Goal: Find specific page/section: Find specific page/section

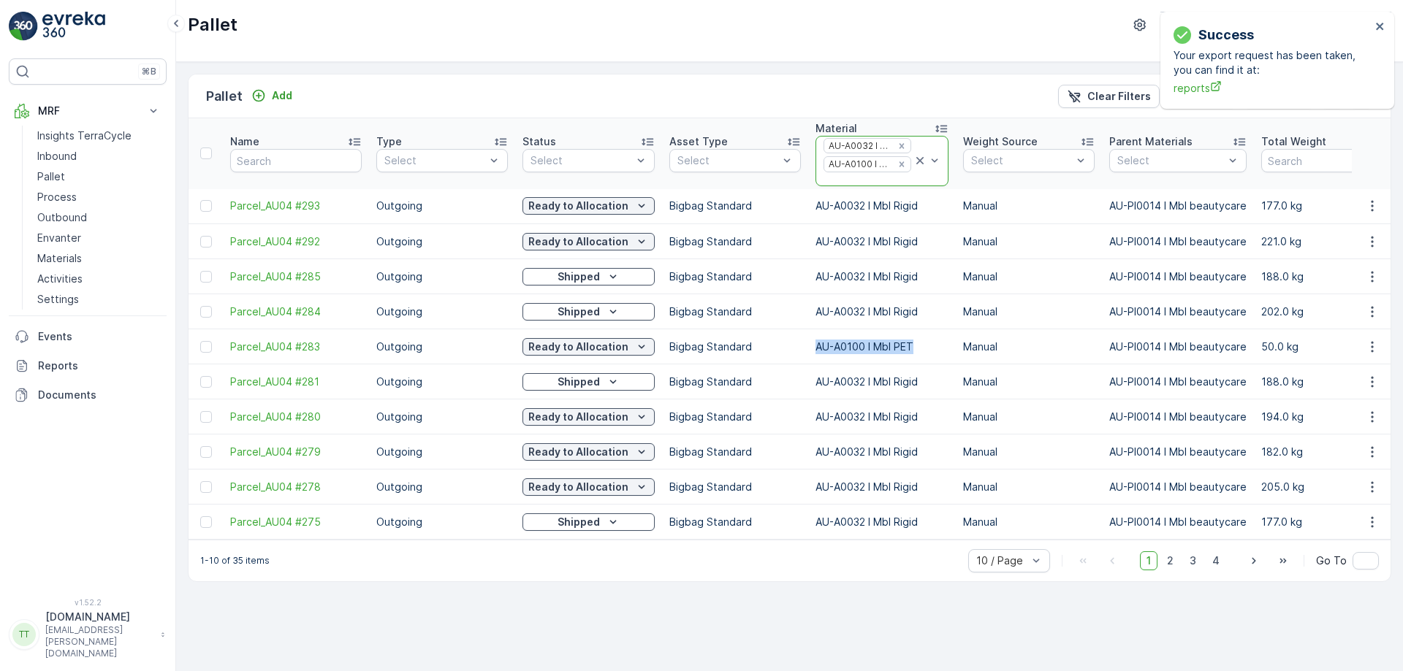
click at [921, 166] on icon at bounding box center [919, 160] width 15 height 15
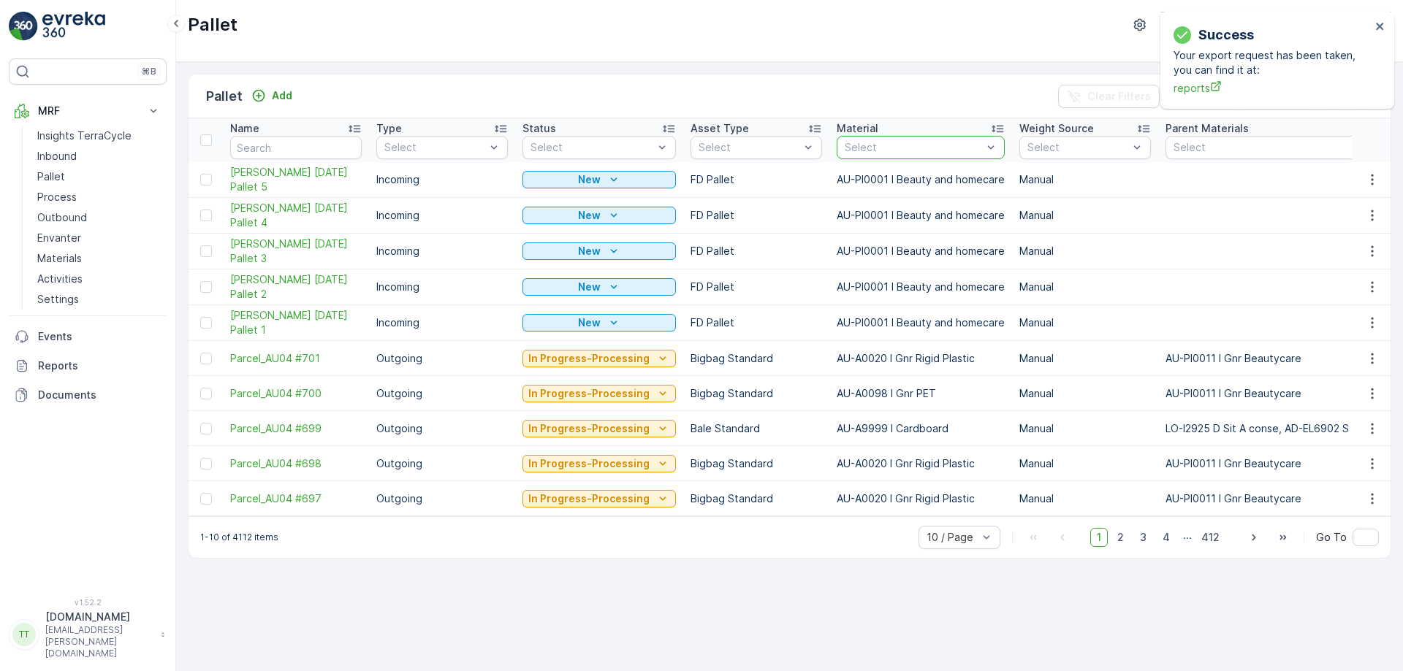
click at [878, 153] on div at bounding box center [913, 148] width 140 height 12
type input "p"
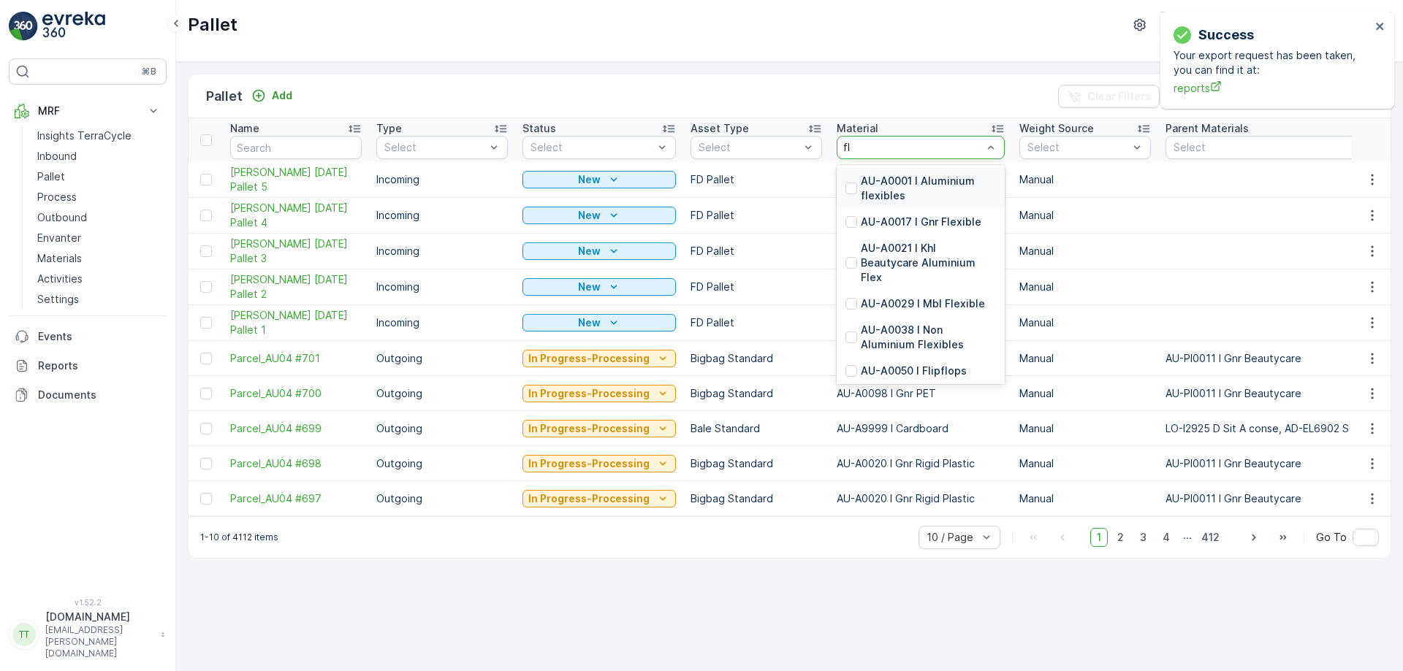
type input "fle"
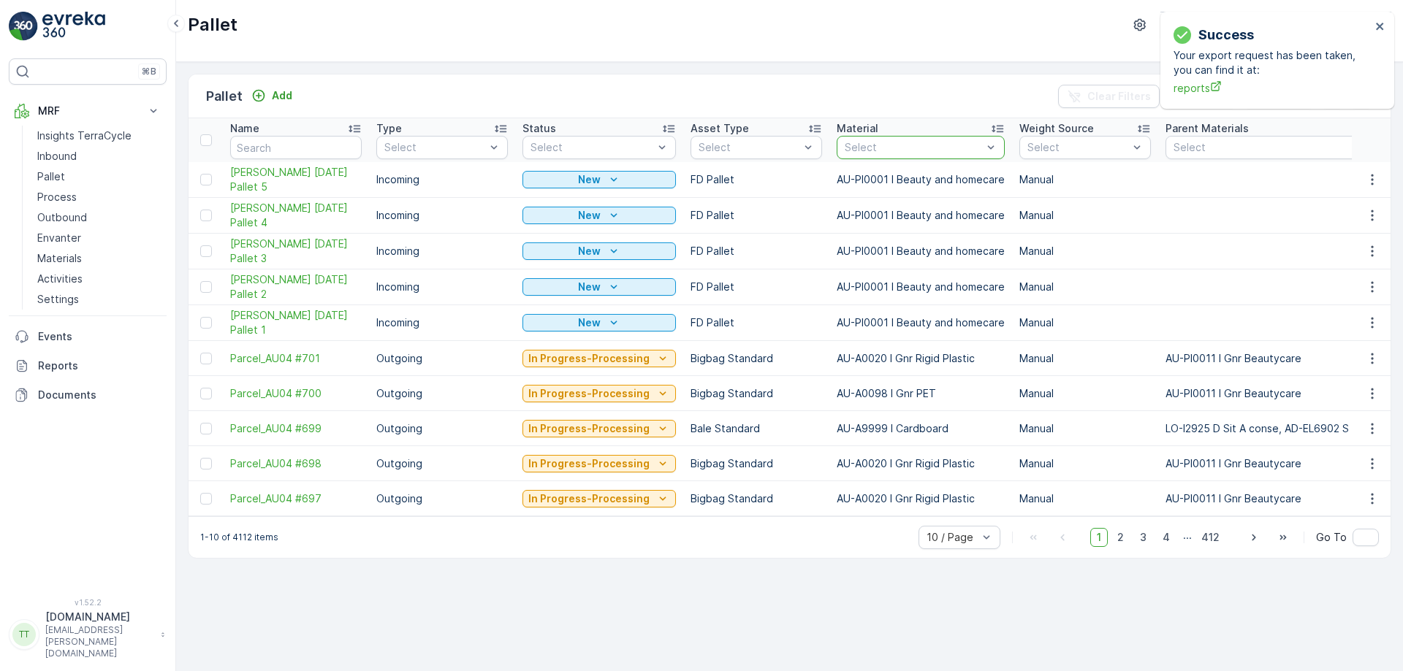
click at [877, 143] on div at bounding box center [913, 148] width 140 height 12
click at [1382, 30] on icon "close" at bounding box center [1379, 26] width 7 height 7
click at [1294, 10] on div "Pallet Terracycle-AU04 - Sendable ( +11:00 )" at bounding box center [789, 31] width 1226 height 62
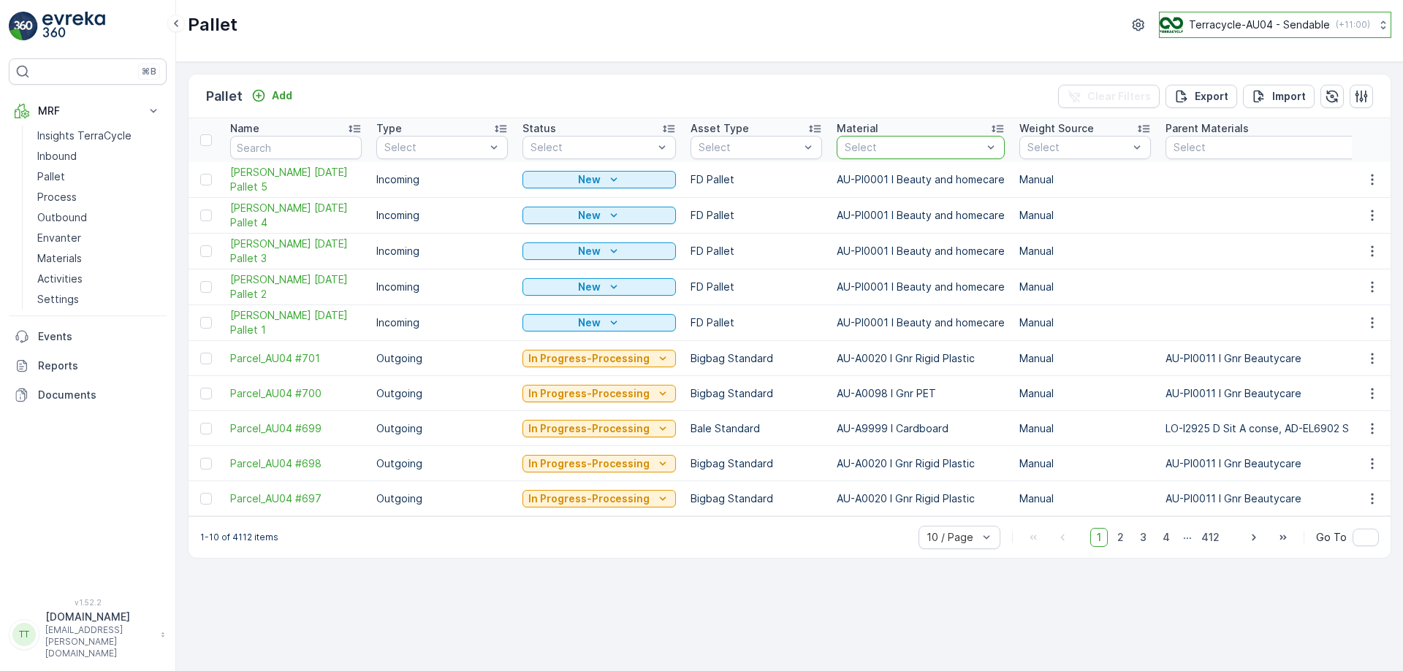
click at [1268, 25] on p "Terracycle-AU04 - Sendable" at bounding box center [1258, 25] width 141 height 15
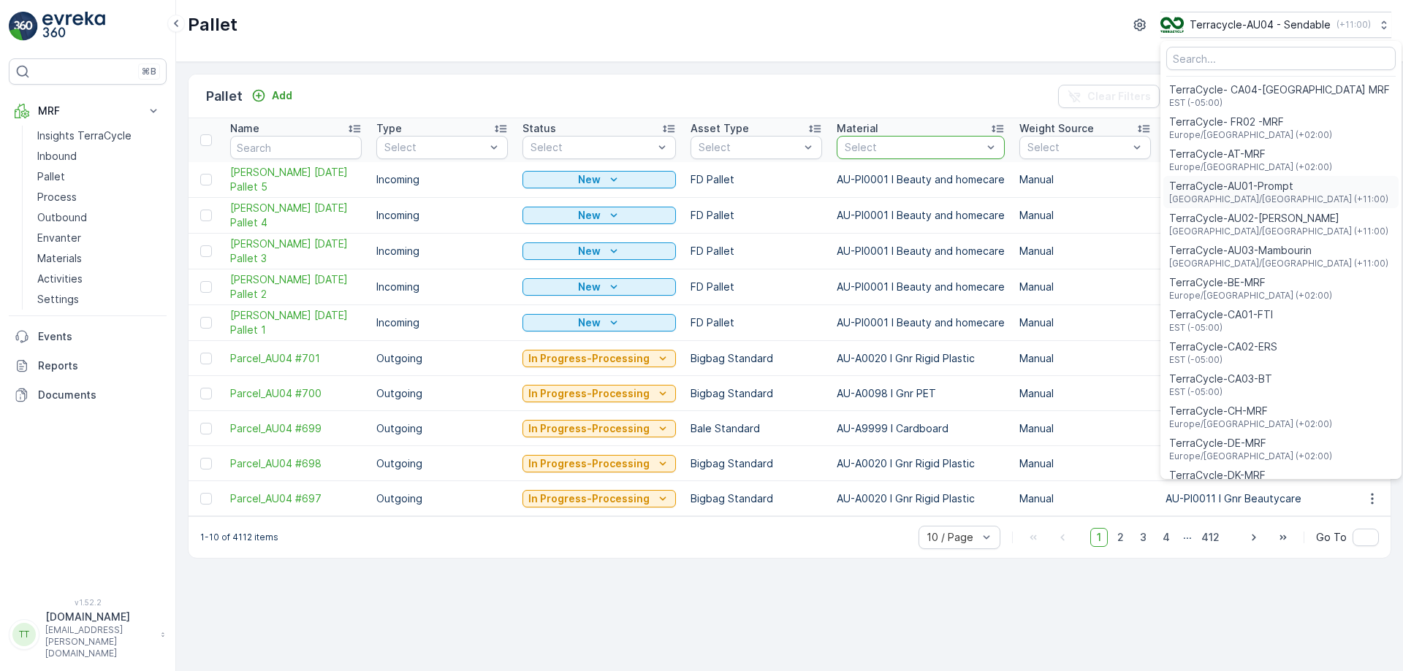
click at [1221, 182] on span "TerraCycle-AU01-Prompt" at bounding box center [1278, 186] width 219 height 15
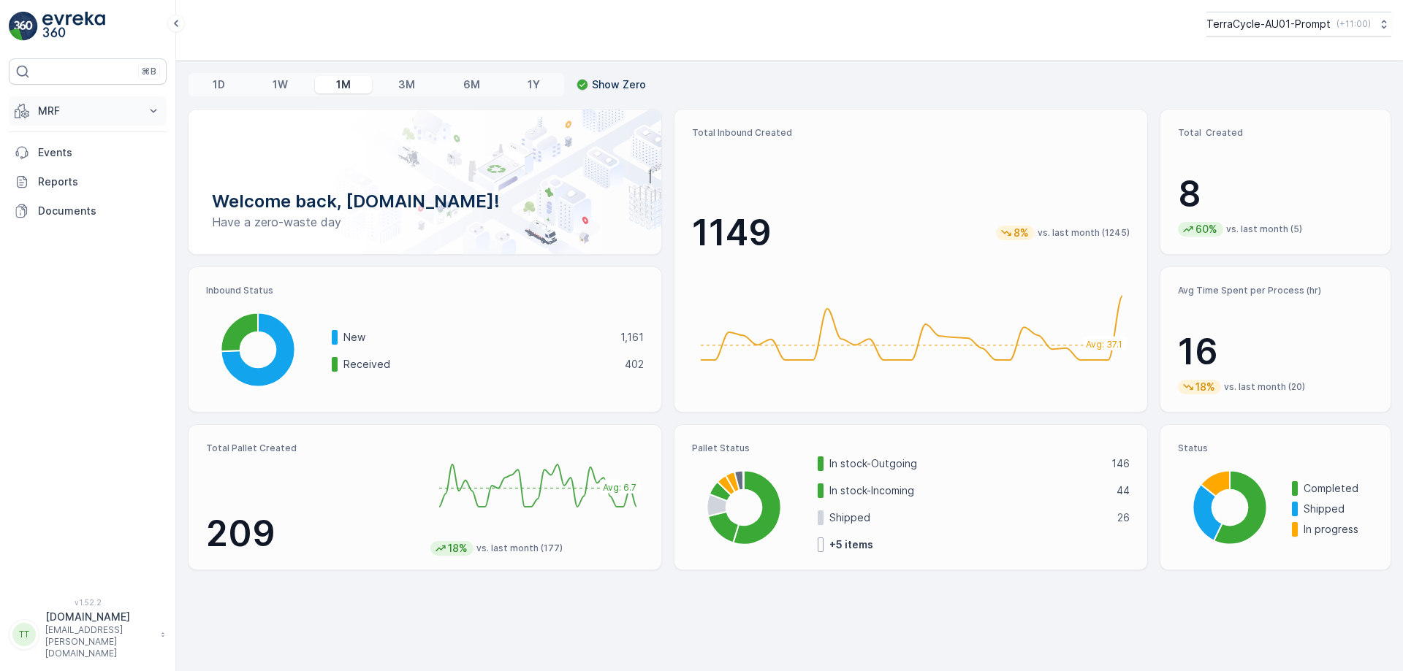
click at [88, 106] on p "MRF" at bounding box center [87, 111] width 99 height 15
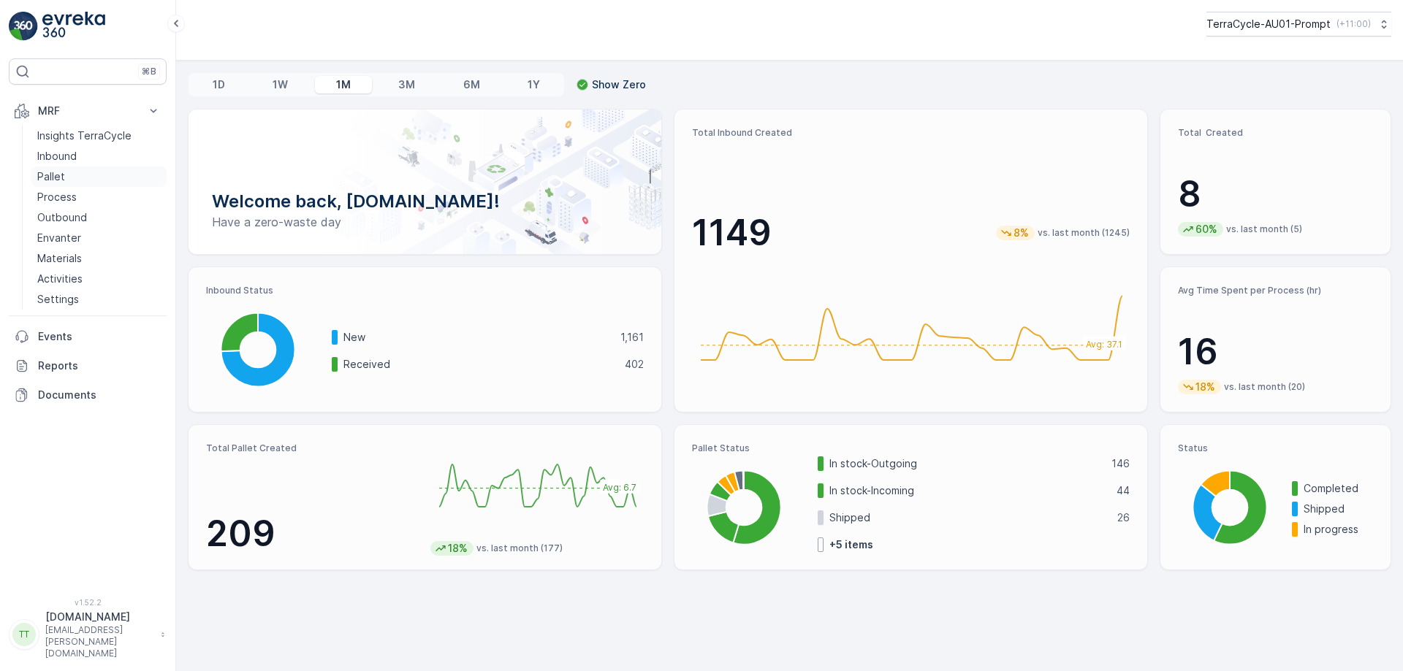
click at [56, 176] on p "Pallet" at bounding box center [51, 176] width 28 height 15
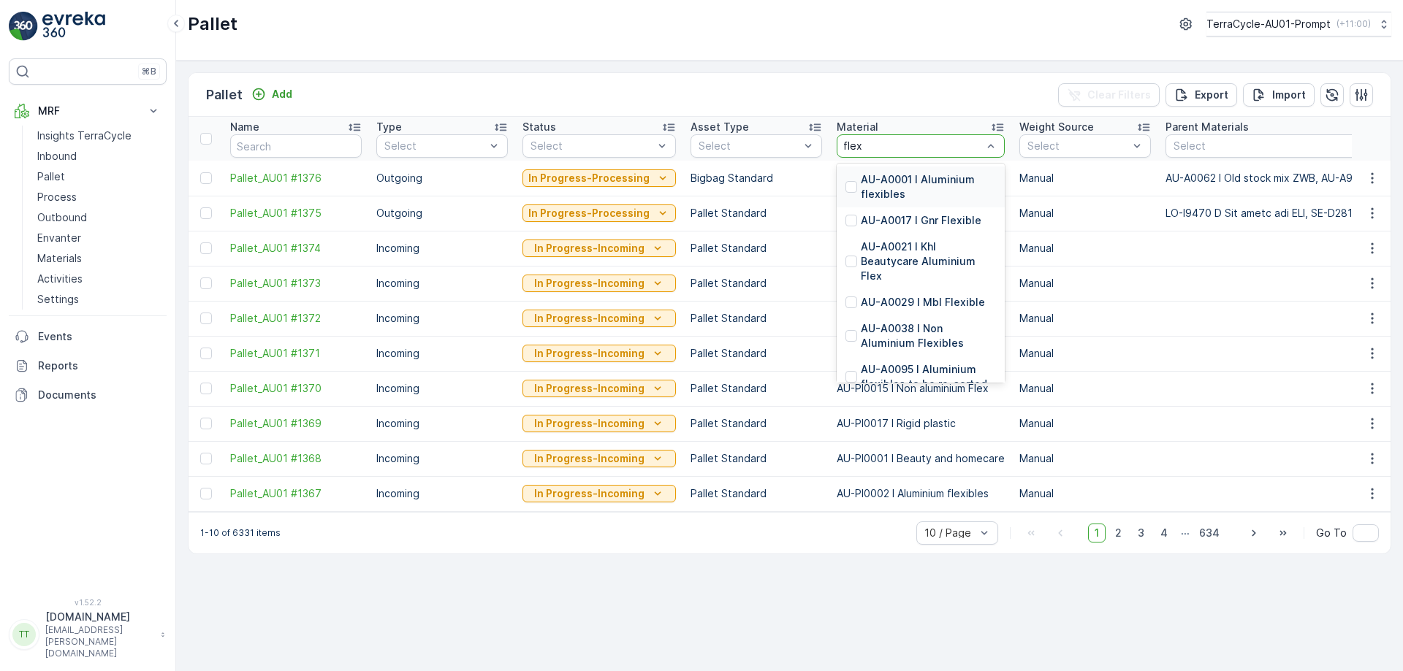
type input "flexi"
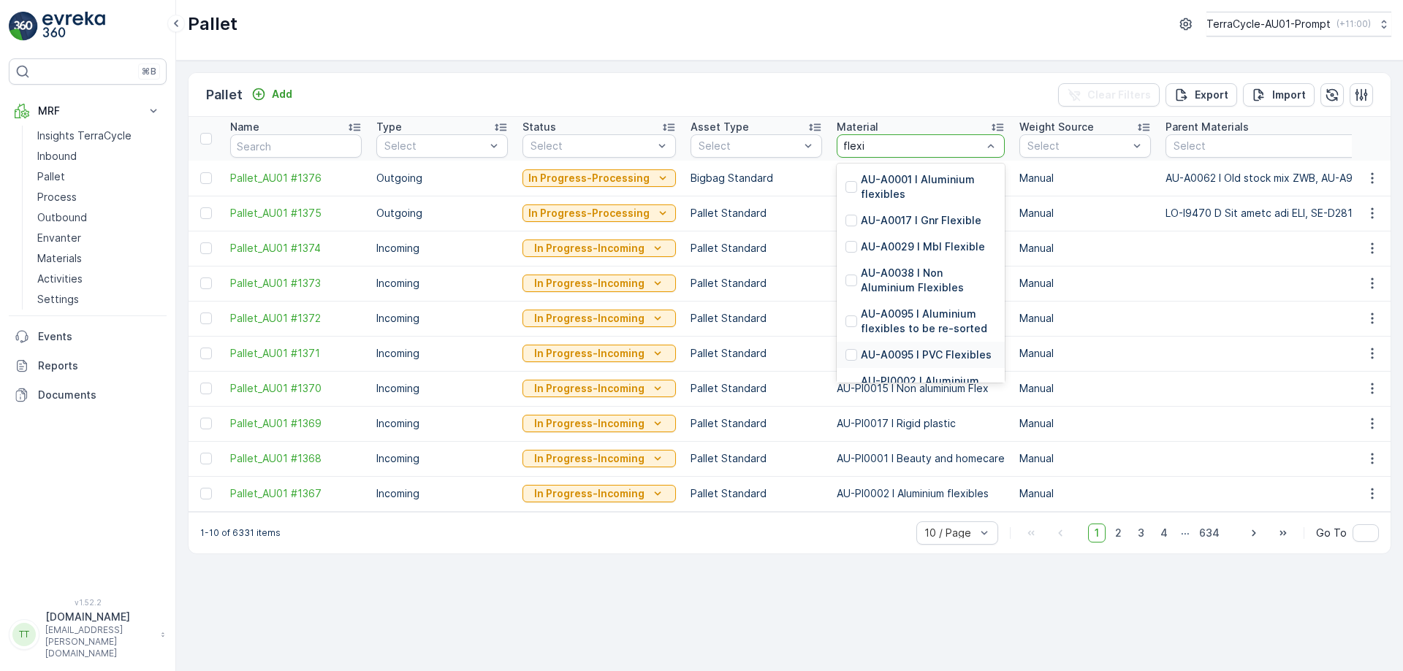
click at [916, 348] on p "AU-A0095 I PVC Flexibles" at bounding box center [926, 355] width 131 height 15
